Goal: Transaction & Acquisition: Register for event/course

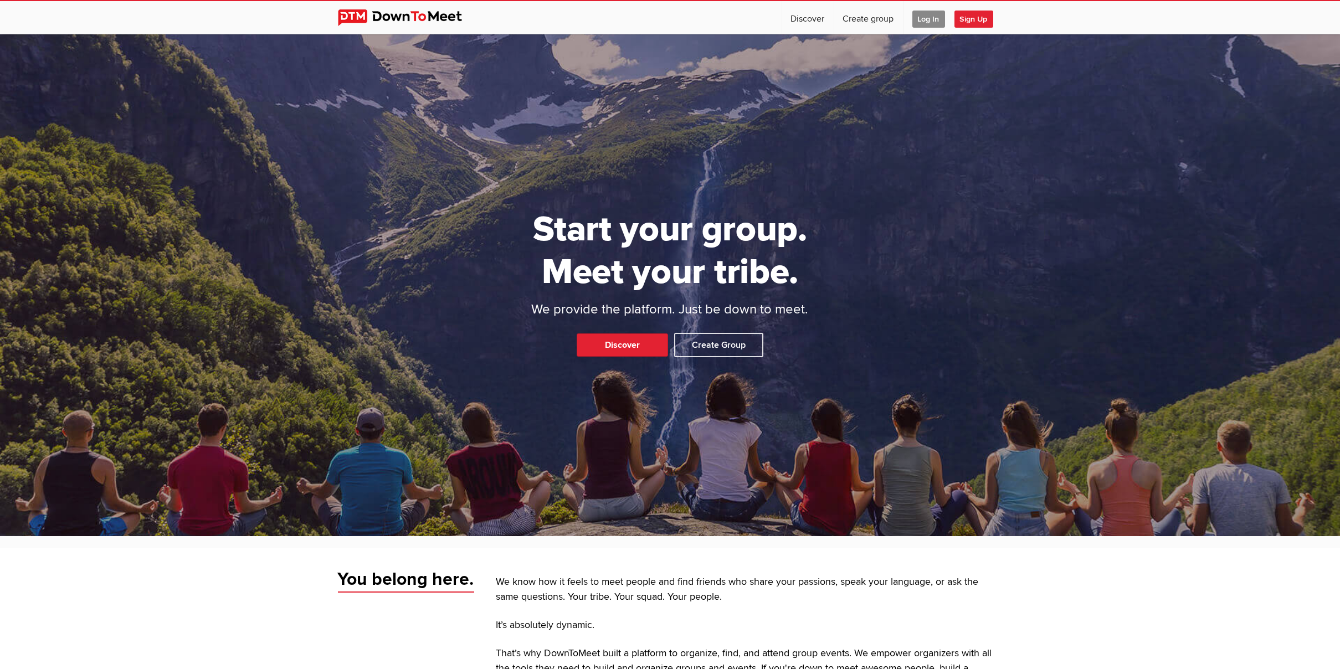
click at [917, 16] on span "Log In" at bounding box center [928, 19] width 33 height 17
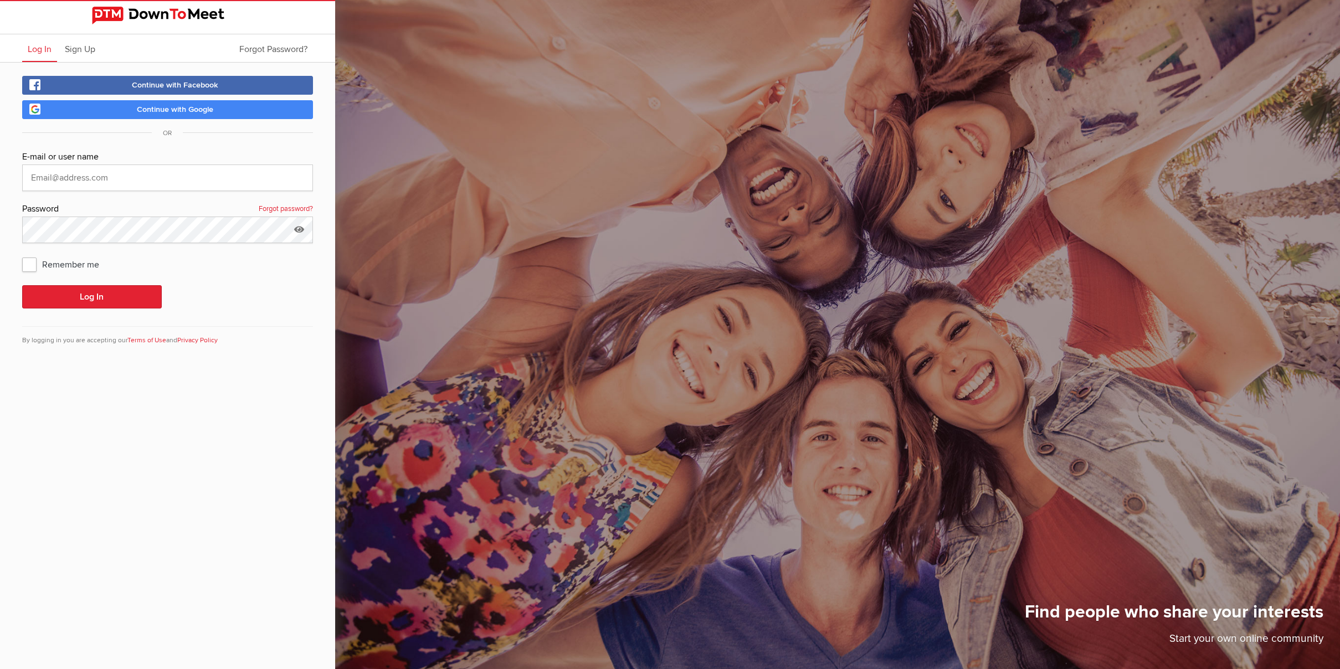
click at [174, 115] on link "Continue with Google" at bounding box center [167, 109] width 291 height 19
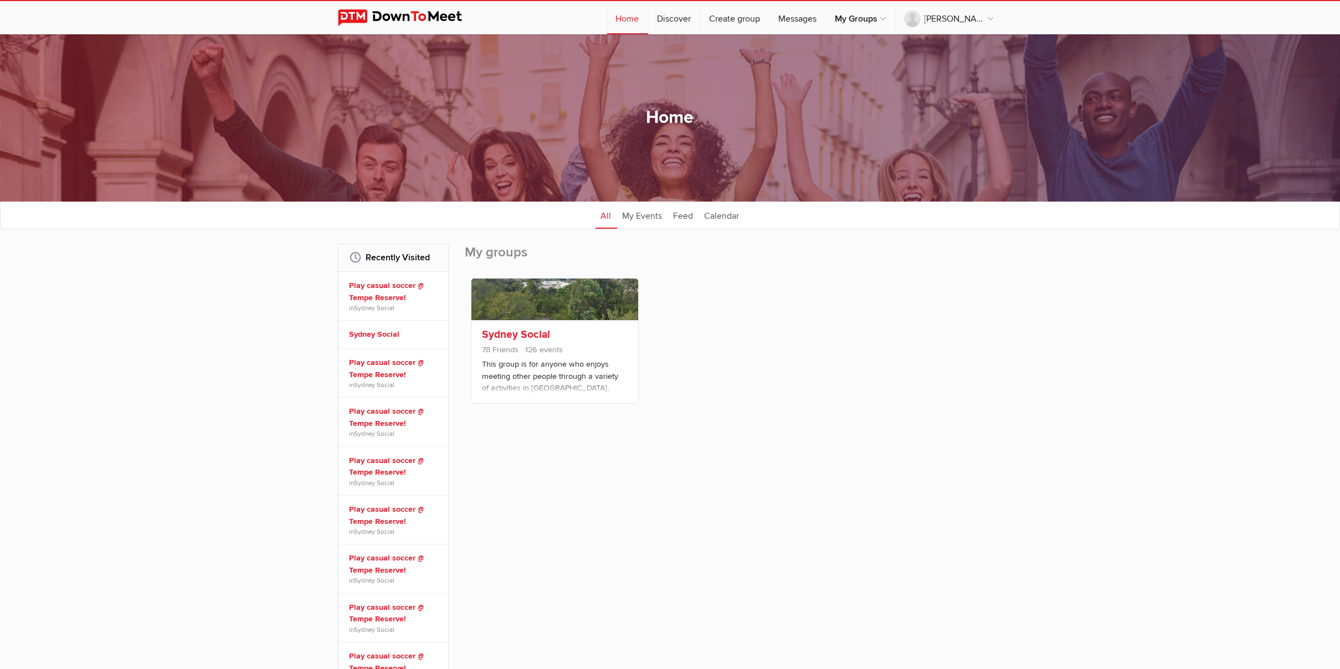
click at [523, 326] on div "Sydney Social 78 Friends 126 events This group is for anyone who enjoys meeting…" at bounding box center [554, 361] width 167 height 83
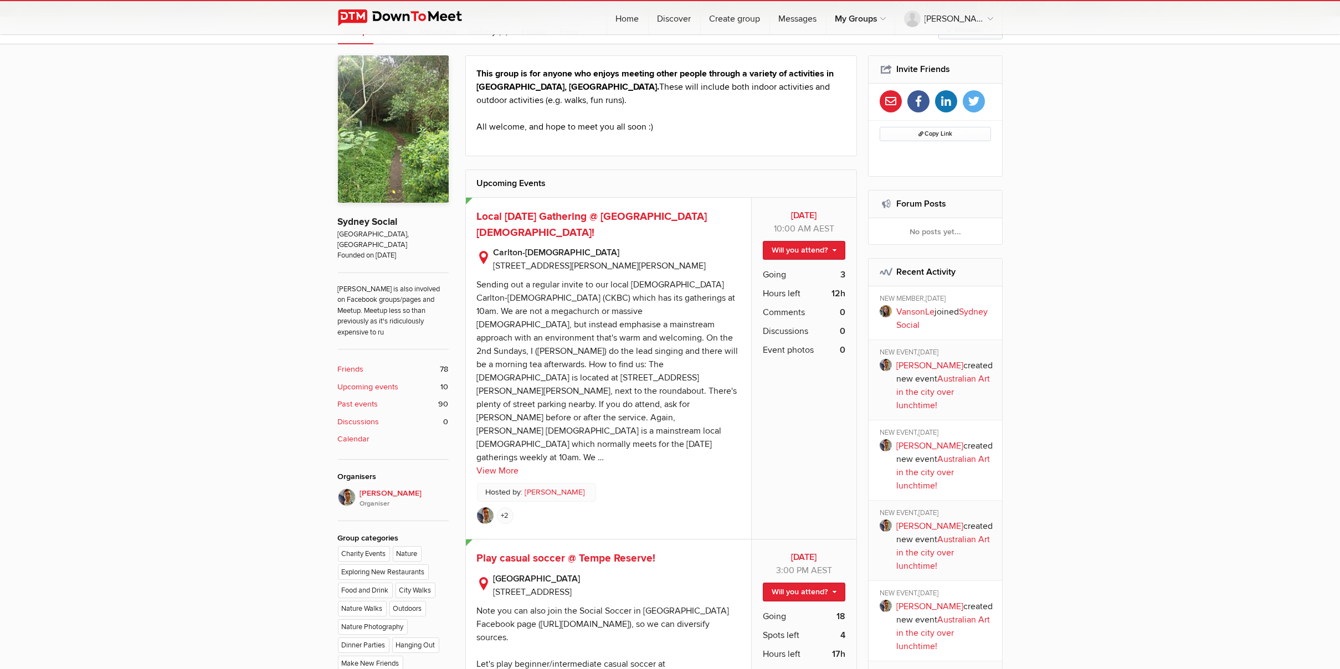
scroll to position [443, 0]
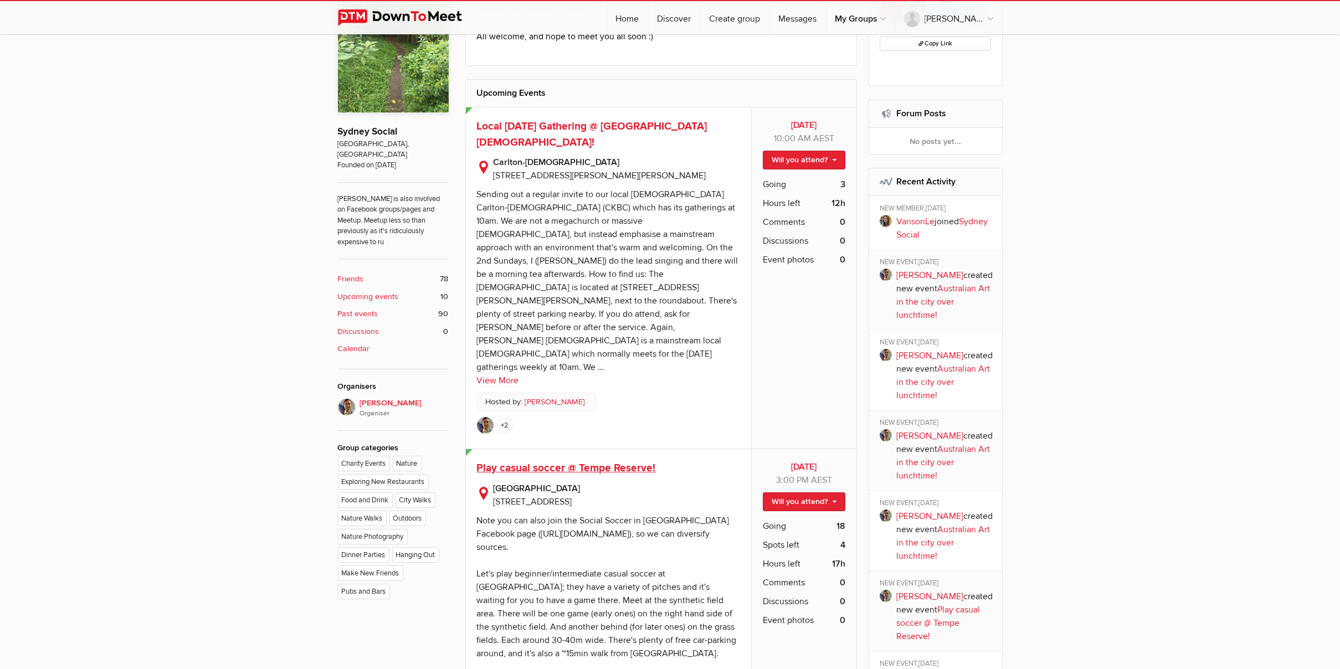
click at [620, 461] on span "Play casual soccer @ Tempe Reserve!" at bounding box center [566, 467] width 179 height 13
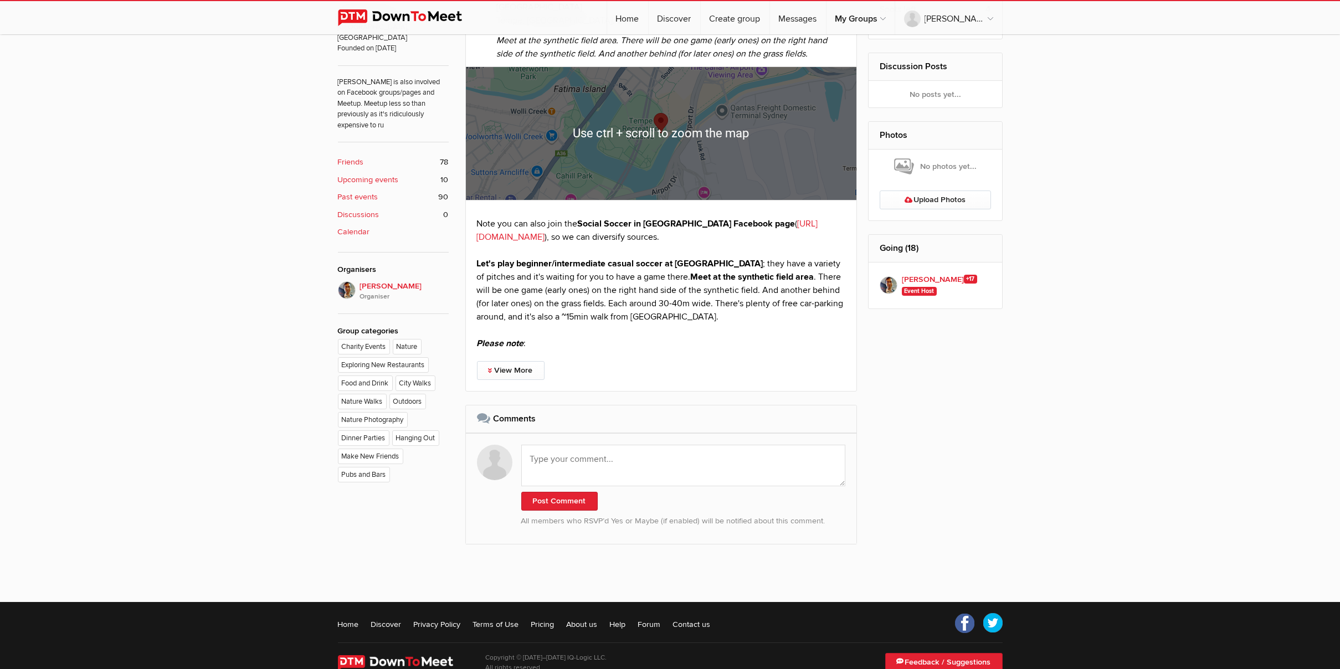
scroll to position [585, 0]
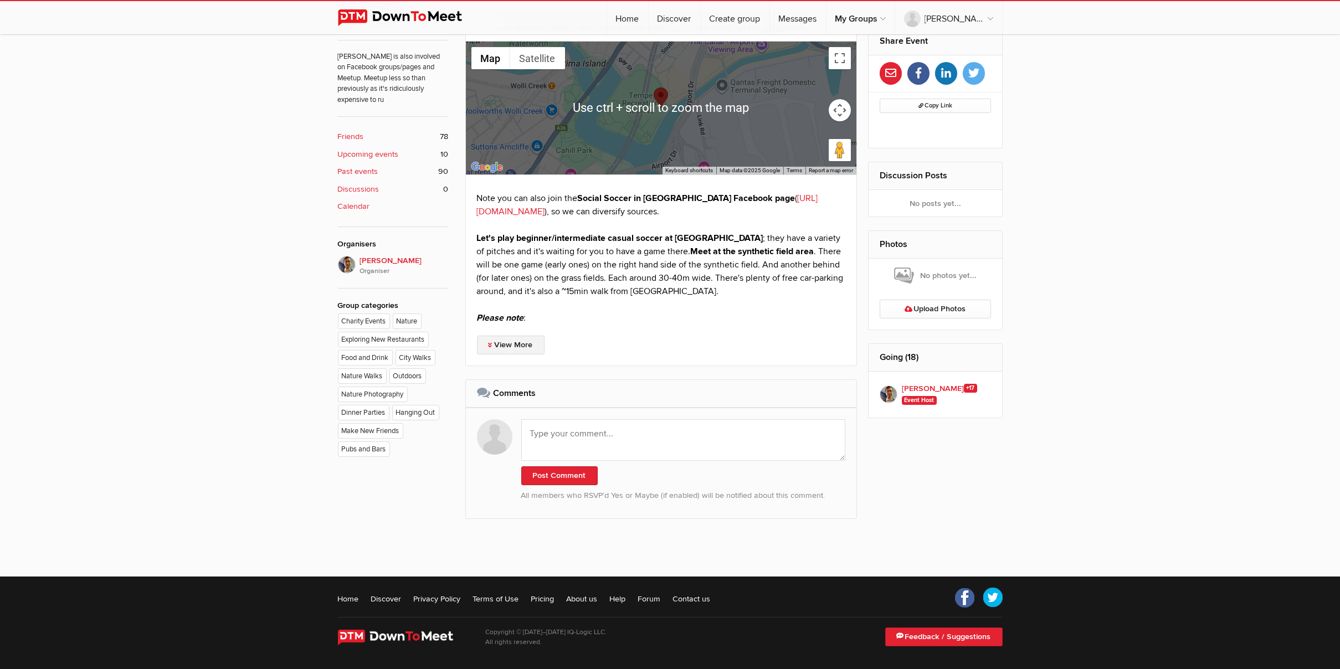
click at [521, 345] on link "View More" at bounding box center [511, 345] width 68 height 19
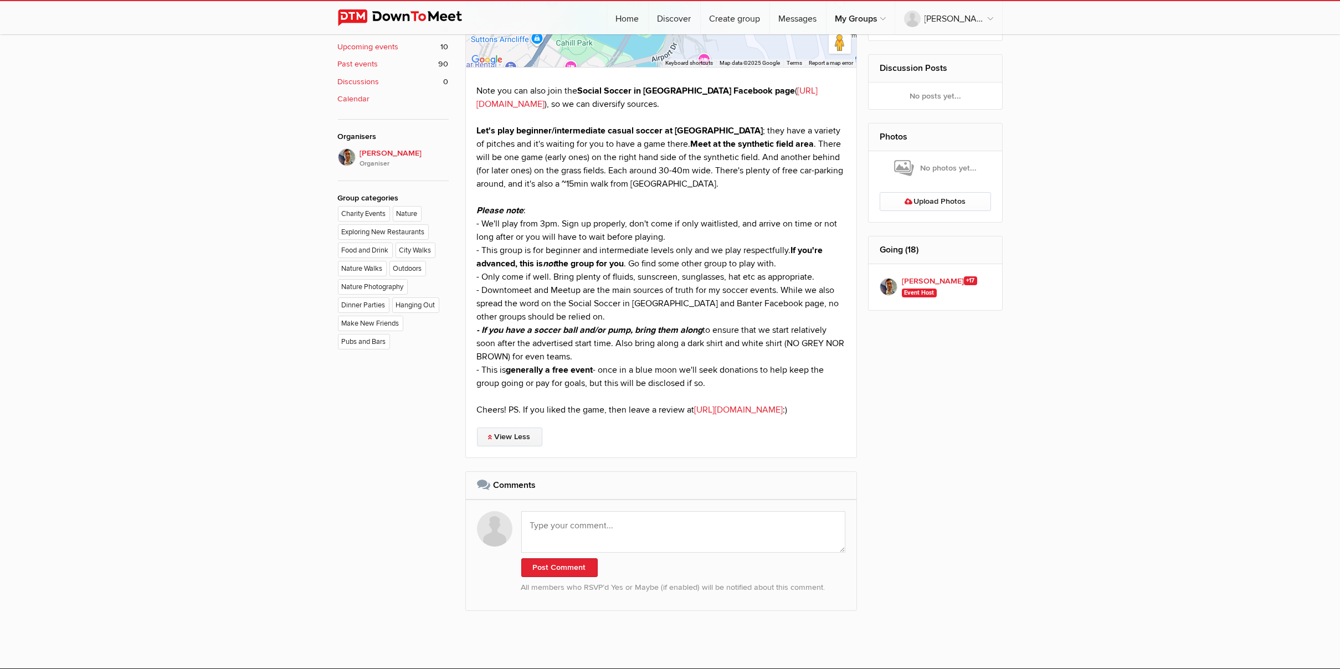
scroll to position [576, 0]
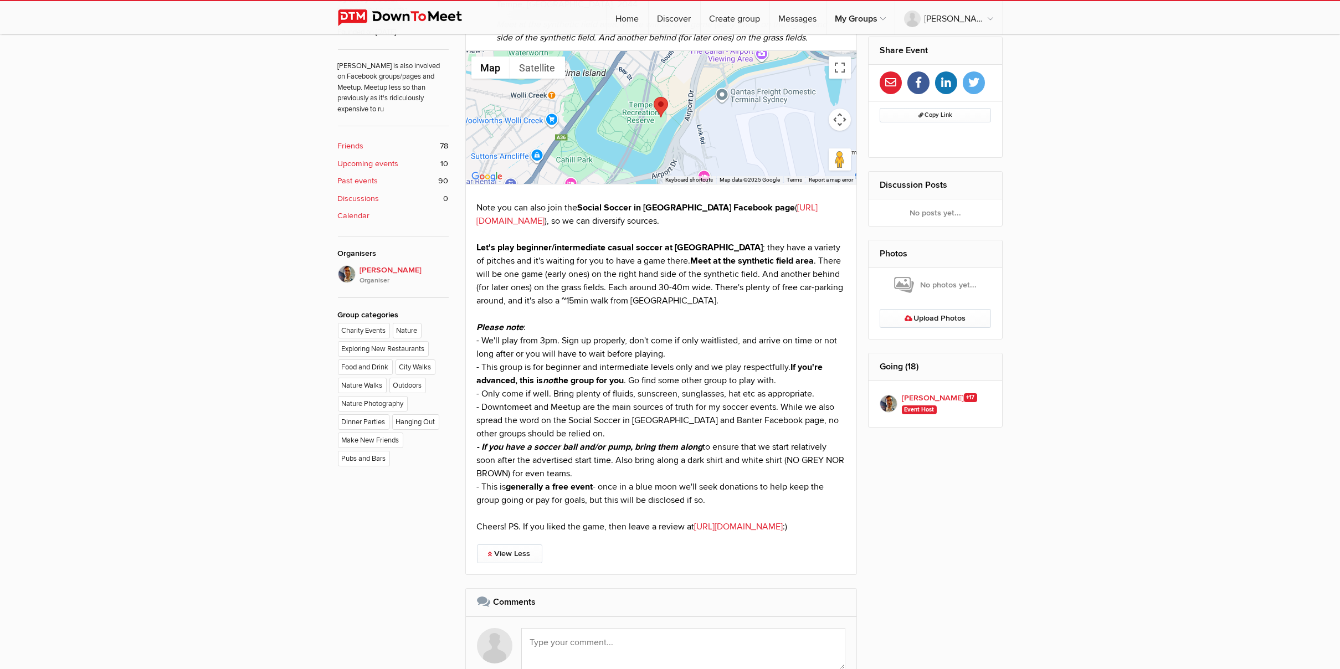
click at [671, 385] on p "Note you can also join the Social Soccer in [GEOGRAPHIC_DATA] Facebook page ( […" at bounding box center [661, 367] width 369 height 332
click at [599, 346] on p "Note you can also join the Social Soccer in [GEOGRAPHIC_DATA] Facebook page ( […" at bounding box center [661, 367] width 369 height 332
click at [597, 345] on p "Note you can also join the Social Soccer in [GEOGRAPHIC_DATA] Facebook page ( […" at bounding box center [661, 367] width 369 height 332
click at [659, 379] on p "Note you can also join the Social Soccer in [GEOGRAPHIC_DATA] Facebook page ( […" at bounding box center [661, 367] width 369 height 332
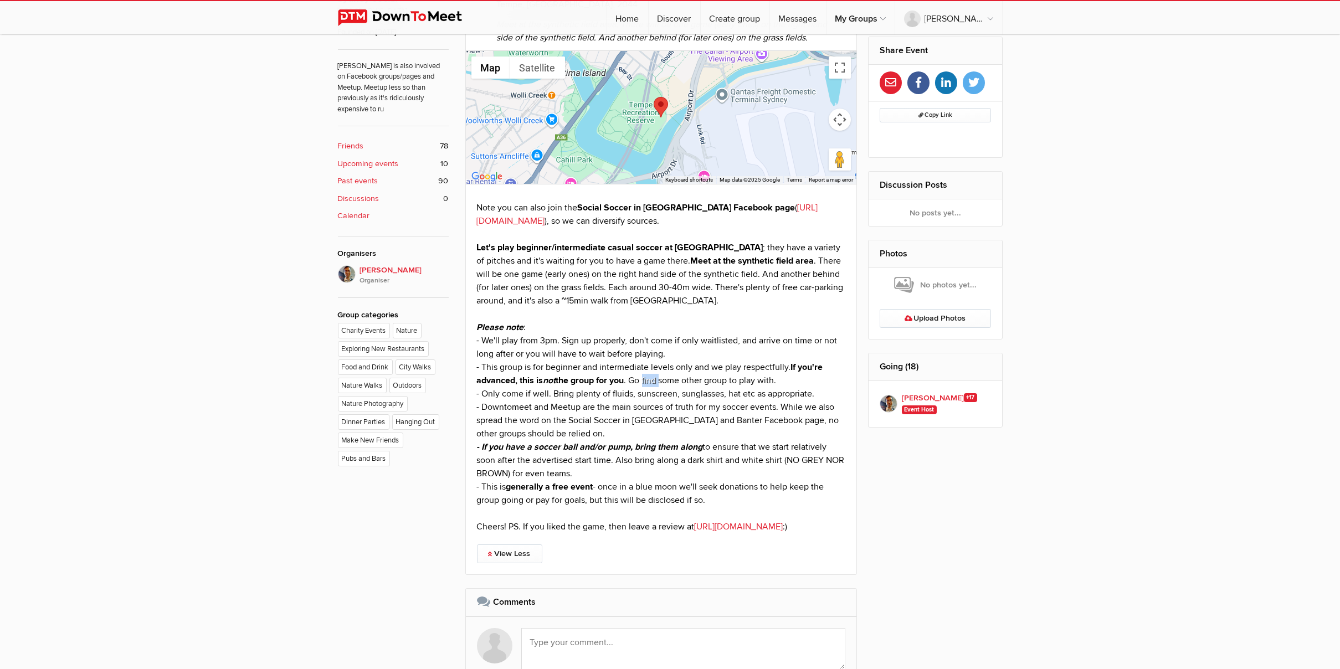
click at [659, 379] on p "Note you can also join the Social Soccer in [GEOGRAPHIC_DATA] Facebook page ( […" at bounding box center [661, 367] width 369 height 332
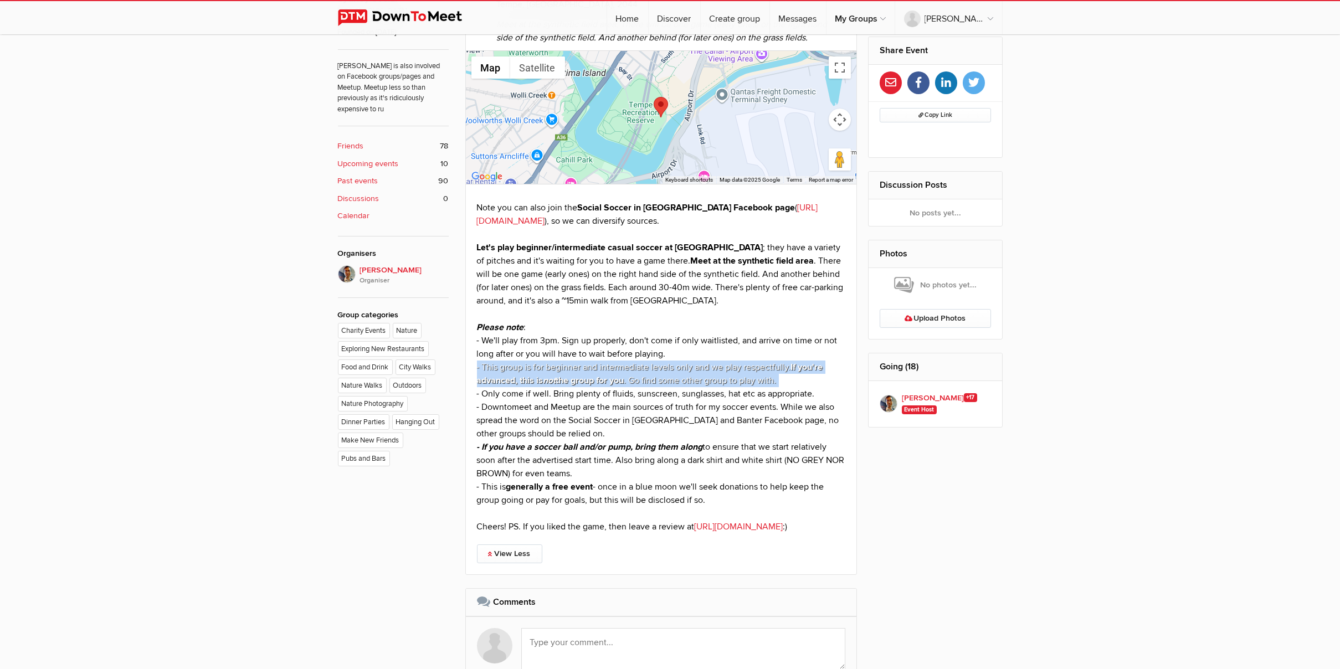
click at [659, 379] on p "Note you can also join the Social Soccer in [GEOGRAPHIC_DATA] Facebook page ( […" at bounding box center [661, 367] width 369 height 332
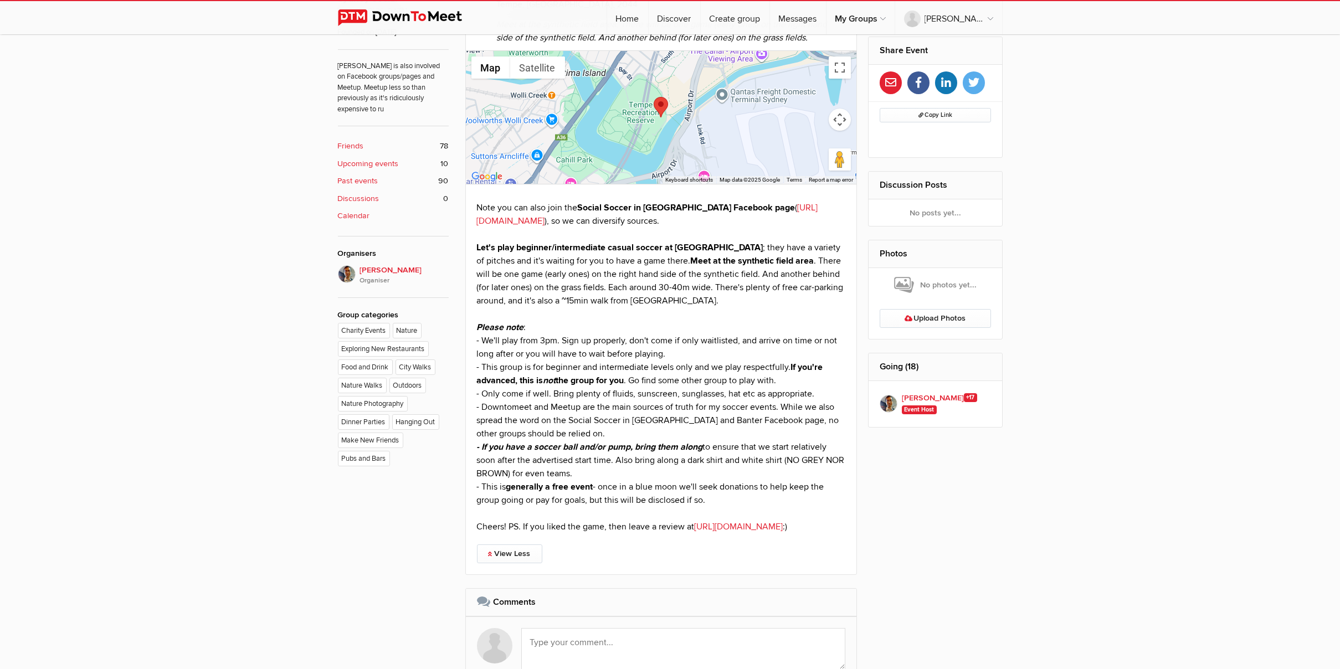
click at [683, 404] on p "Note you can also join the Social Soccer in [GEOGRAPHIC_DATA] Facebook page ( […" at bounding box center [661, 367] width 369 height 332
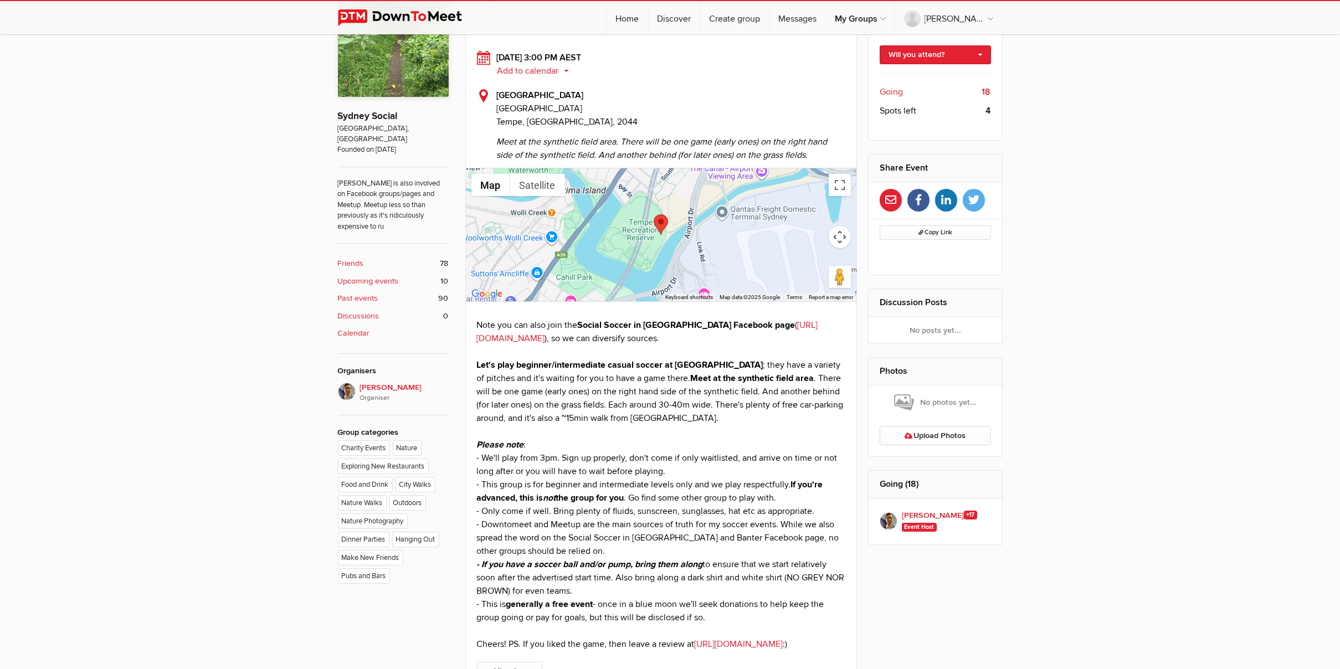
scroll to position [354, 0]
